Goal: Task Accomplishment & Management: Use online tool/utility

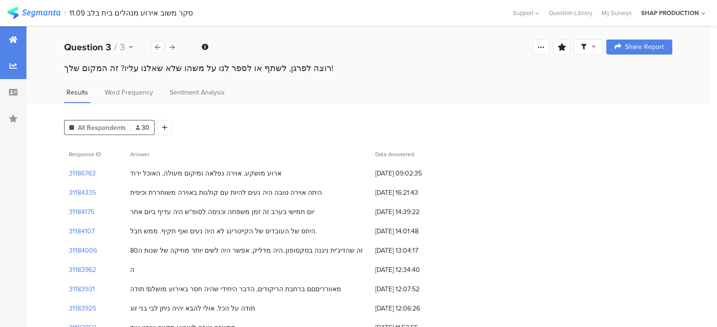
click at [10, 37] on icon at bounding box center [13, 40] width 8 height 8
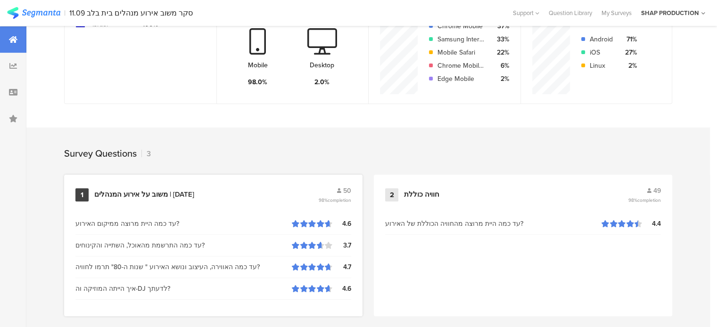
scroll to position [330, 0]
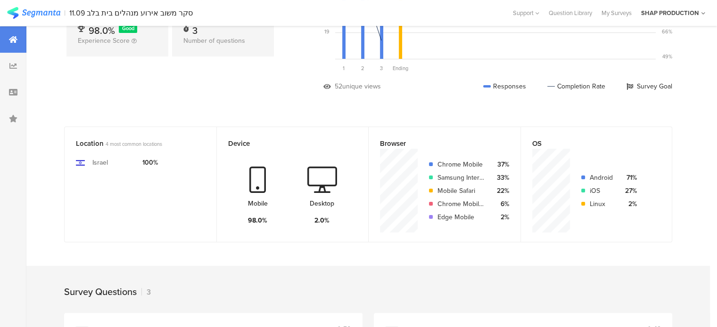
scroll to position [377, 0]
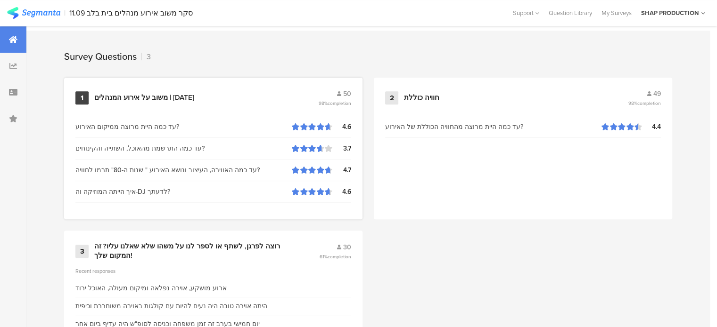
click at [254, 94] on div "משוב על אירוע המנהלים | [DATE]" at bounding box center [205, 97] width 222 height 9
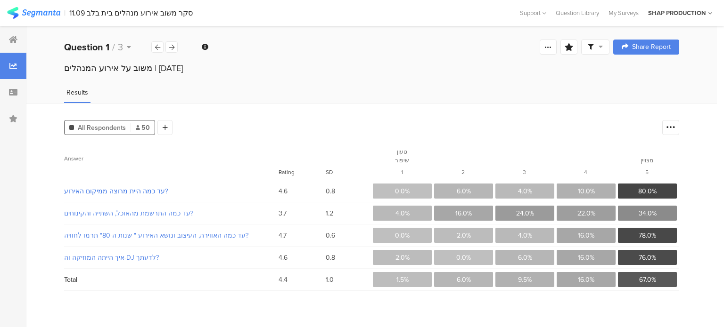
click at [107, 187] on span "עד כמה היית מרוצה ממיקום האירוע?" at bounding box center [165, 192] width 202 height 10
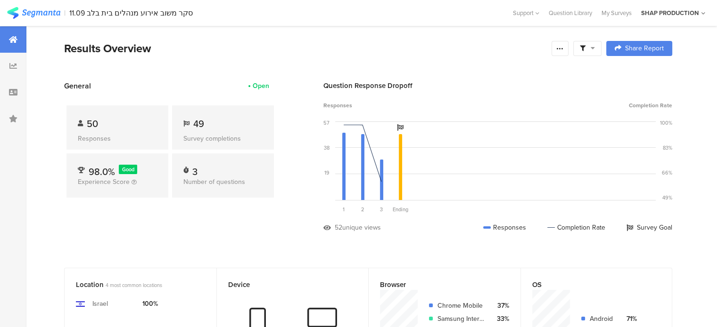
click at [51, 10] on img at bounding box center [33, 13] width 53 height 12
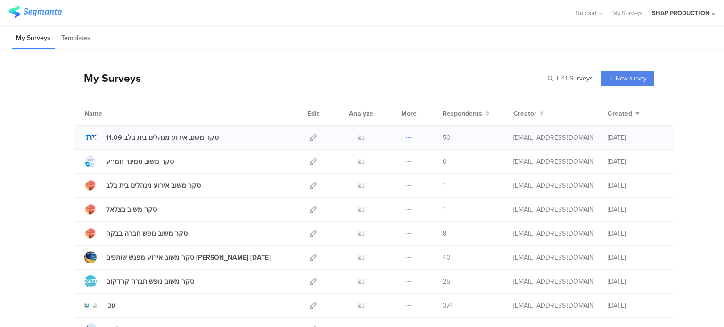
click at [405, 134] on icon at bounding box center [408, 137] width 7 height 7
click at [379, 175] on link "Export" at bounding box center [390, 178] width 52 height 17
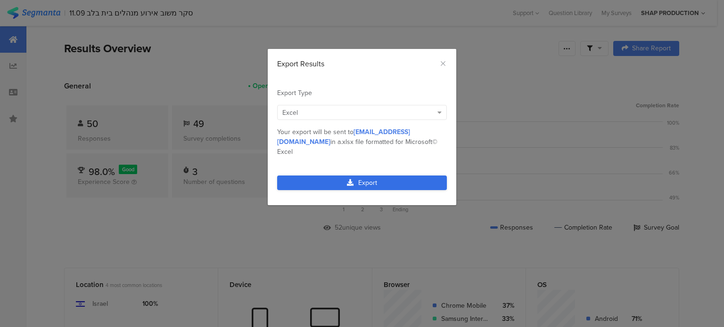
click at [376, 176] on link "Export" at bounding box center [362, 183] width 170 height 15
